Goal: Transaction & Acquisition: Book appointment/travel/reservation

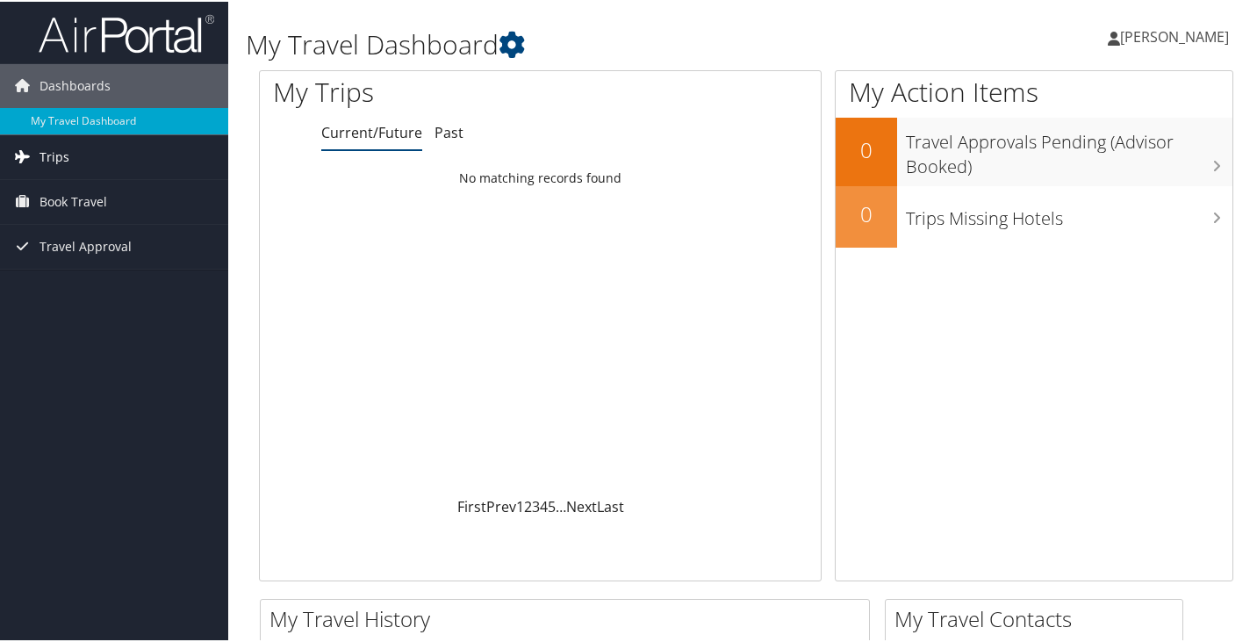
click at [71, 148] on link "Trips" at bounding box center [114, 155] width 228 height 44
click at [94, 280] on span "Book Travel" at bounding box center [74, 279] width 68 height 44
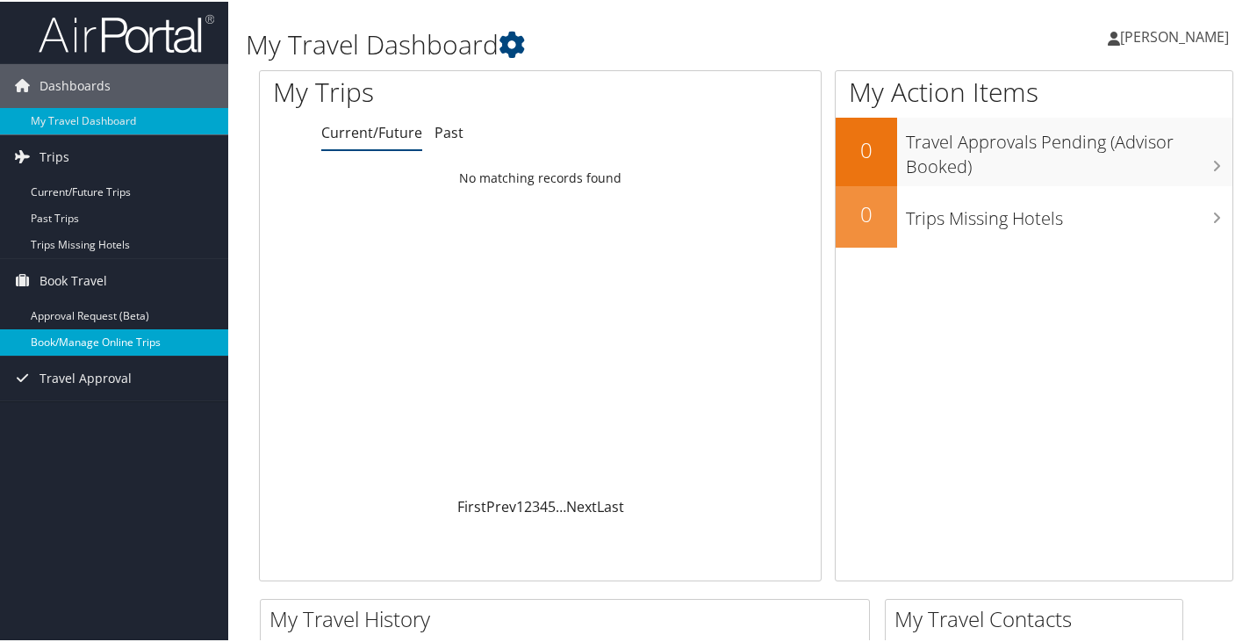
click at [96, 343] on link "Book/Manage Online Trips" at bounding box center [114, 340] width 228 height 26
